Goal: Task Accomplishment & Management: Manage account settings

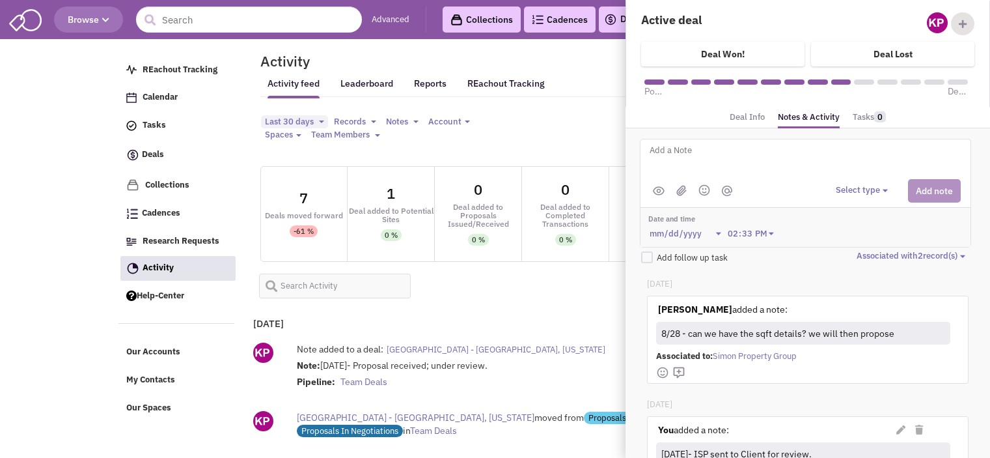
select select
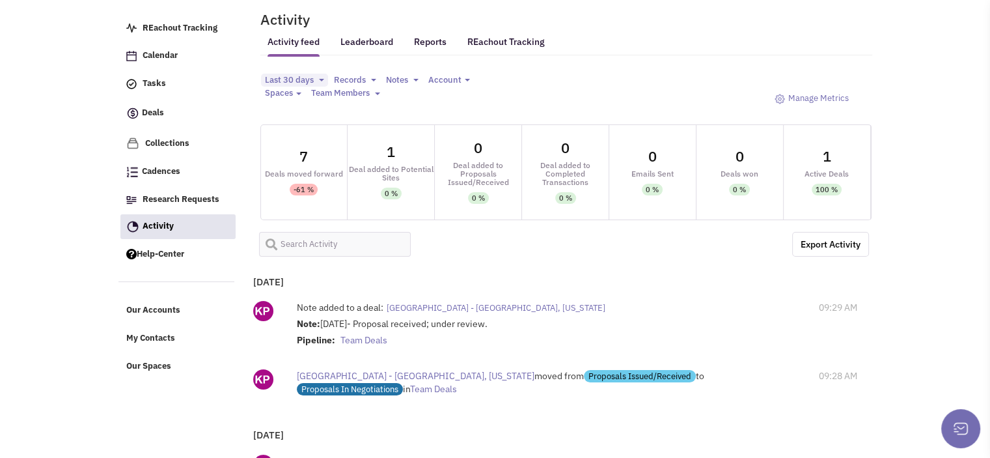
scroll to position [0, 0]
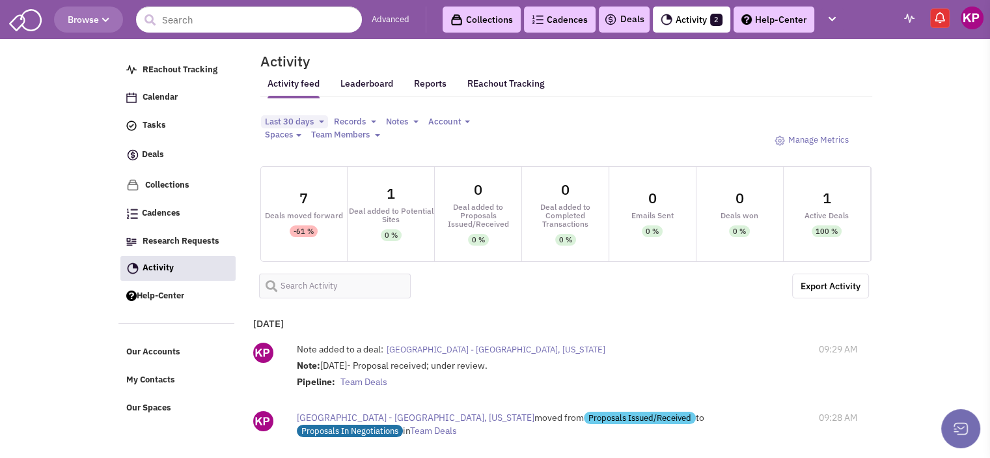
click at [628, 16] on link "Deals" at bounding box center [624, 20] width 40 height 16
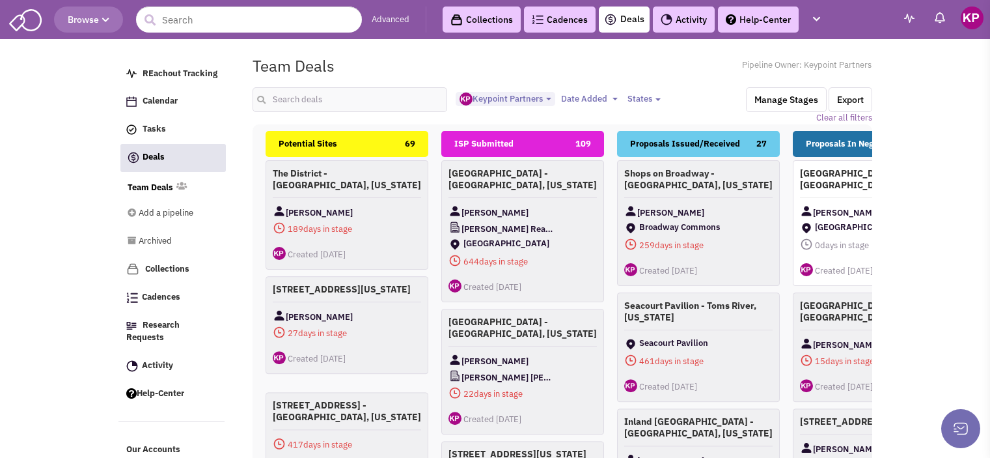
select select "1896"
select select
click at [372, 93] on input "text" at bounding box center [350, 99] width 195 height 25
type input "s"
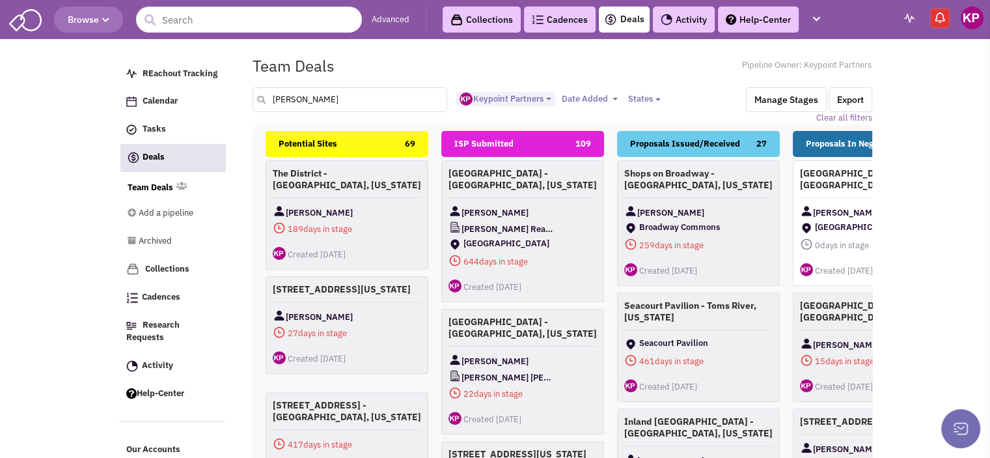
type input "[PERSON_NAME]"
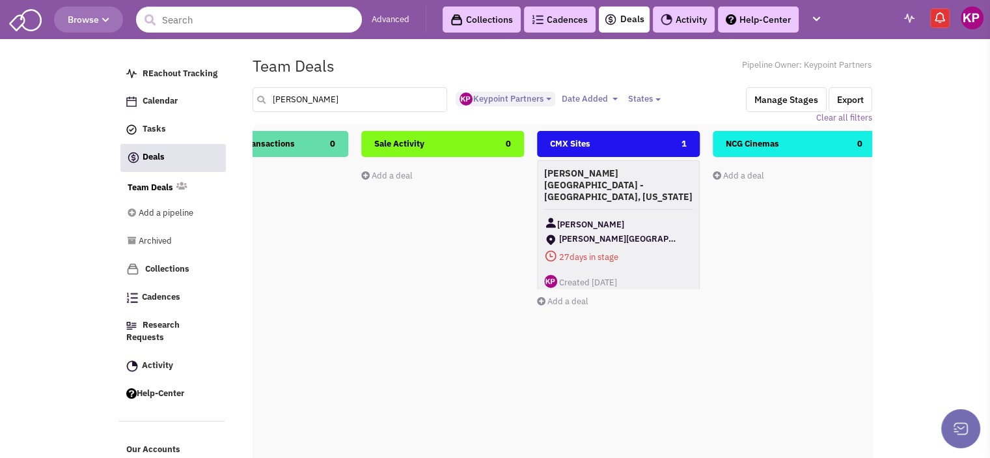
scroll to position [0, 1150]
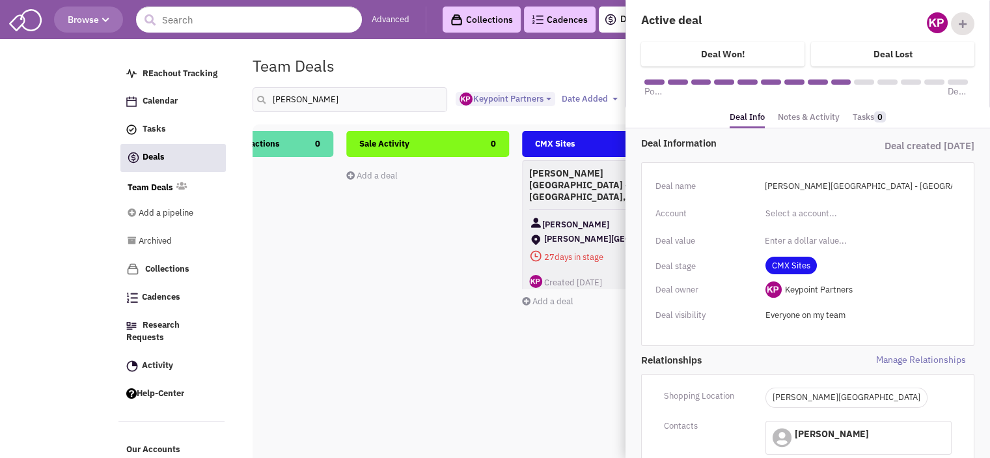
click at [813, 120] on link "Notes & Activity" at bounding box center [809, 117] width 62 height 19
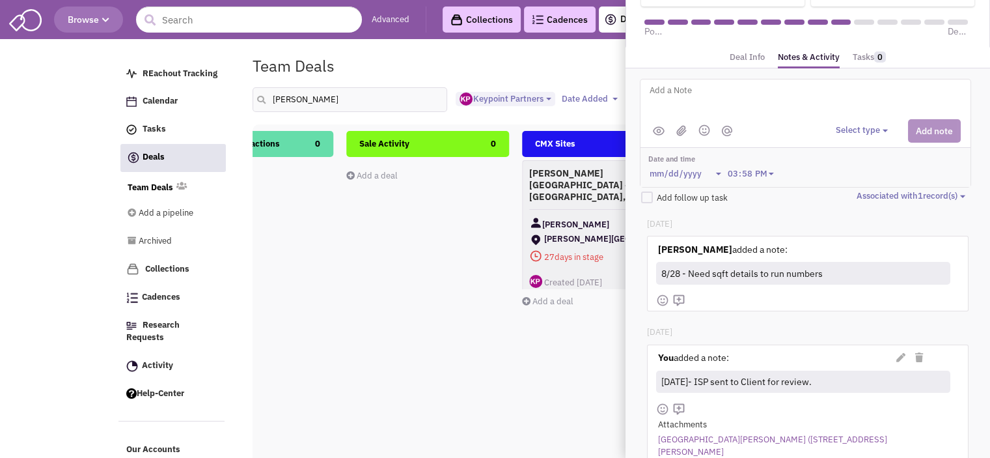
scroll to position [66, 0]
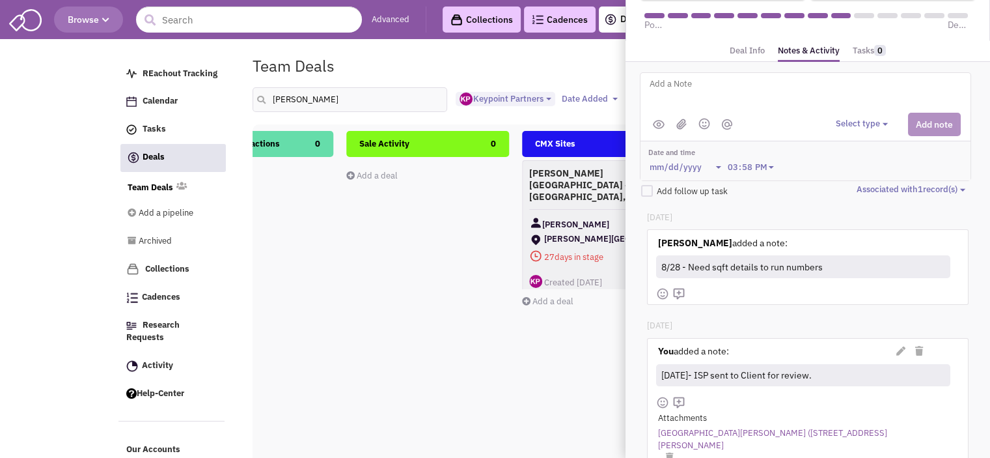
click at [741, 99] on textarea at bounding box center [810, 94] width 322 height 36
type textarea "[DATE]- Updated ISP submitted for Client review."
click at [852, 124] on button "Select type" at bounding box center [864, 124] width 56 height 12
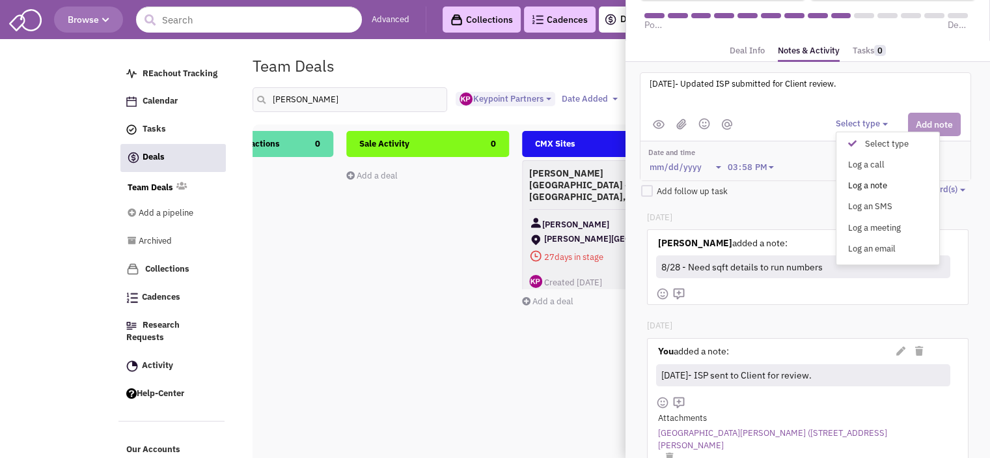
click at [872, 186] on div "Log a note" at bounding box center [856, 186] width 32 height 12
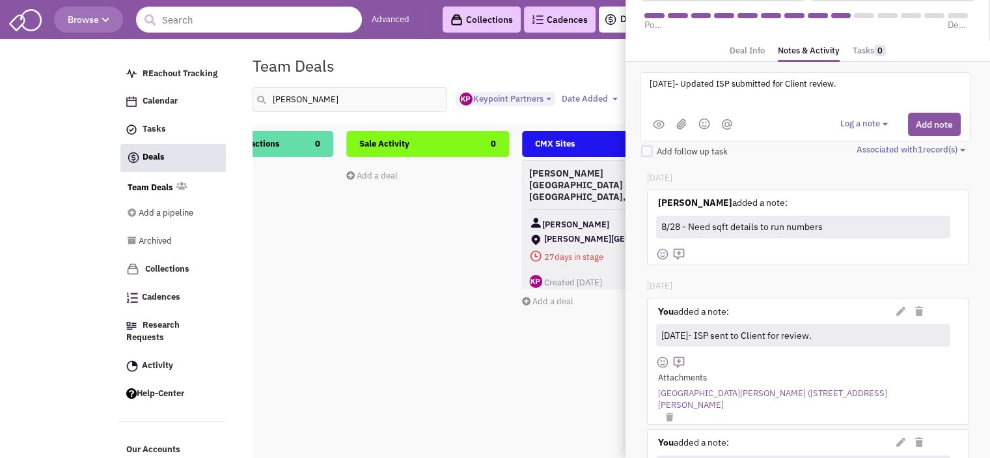
click at [681, 114] on div at bounding box center [806, 124] width 330 height 23
click at [682, 120] on img at bounding box center [682, 124] width 10 height 11
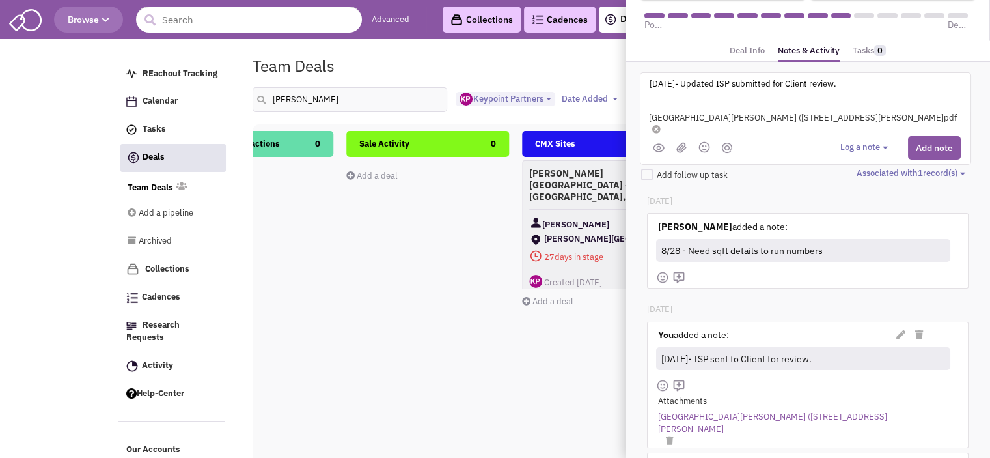
click at [865, 141] on button "Log a note" at bounding box center [866, 147] width 51 height 12
click at [807, 199] on div "[DATE] [PERSON_NAME] added a note: (Private) [PERSON_NAME] added a note: 8/28 -…" at bounding box center [807, 255] width 321 height 120
click at [940, 136] on button "Add note" at bounding box center [934, 147] width 53 height 23
